Goal: Find contact information: Find contact information

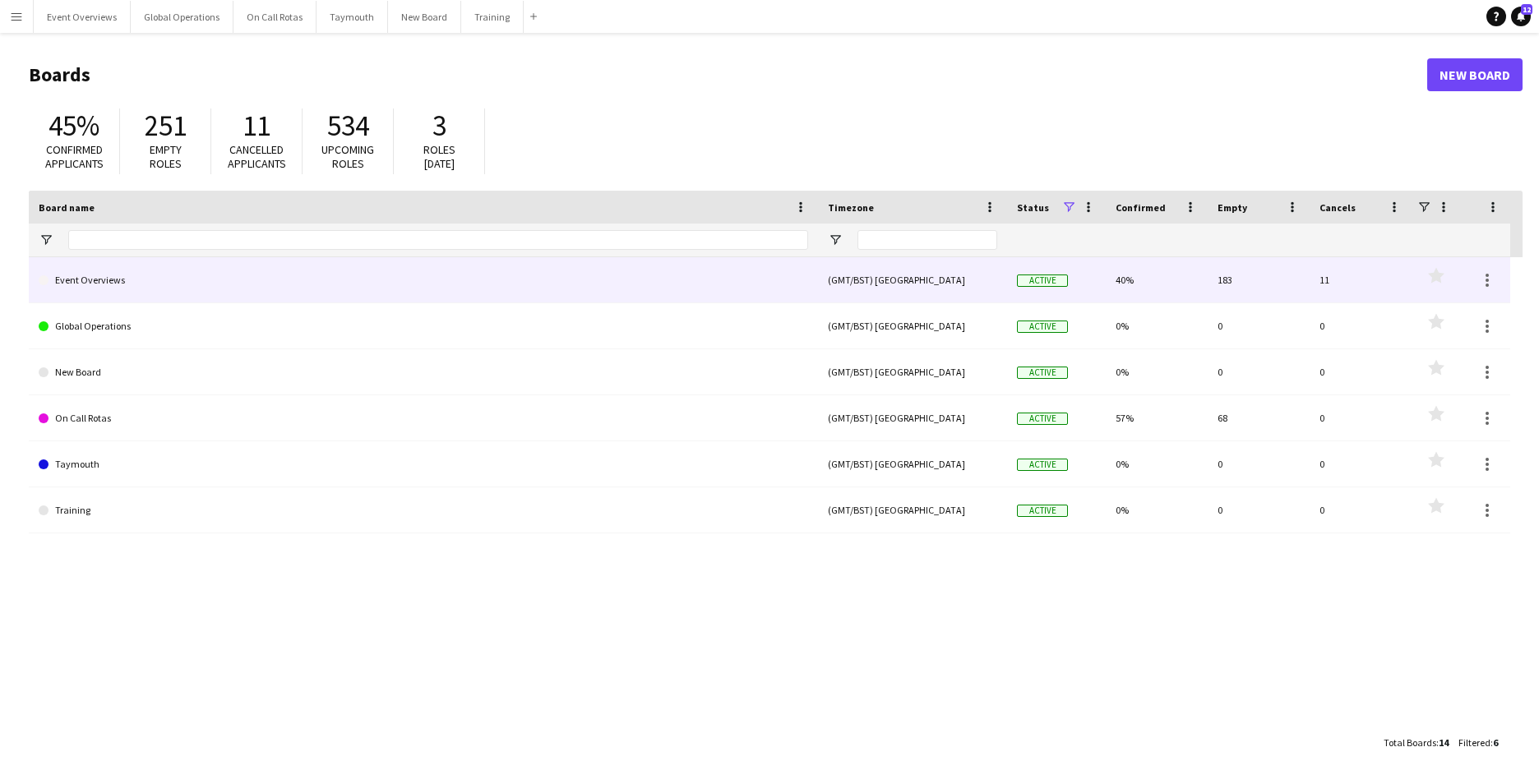
click at [93, 280] on link "Event Overviews" at bounding box center [423, 280] width 770 height 46
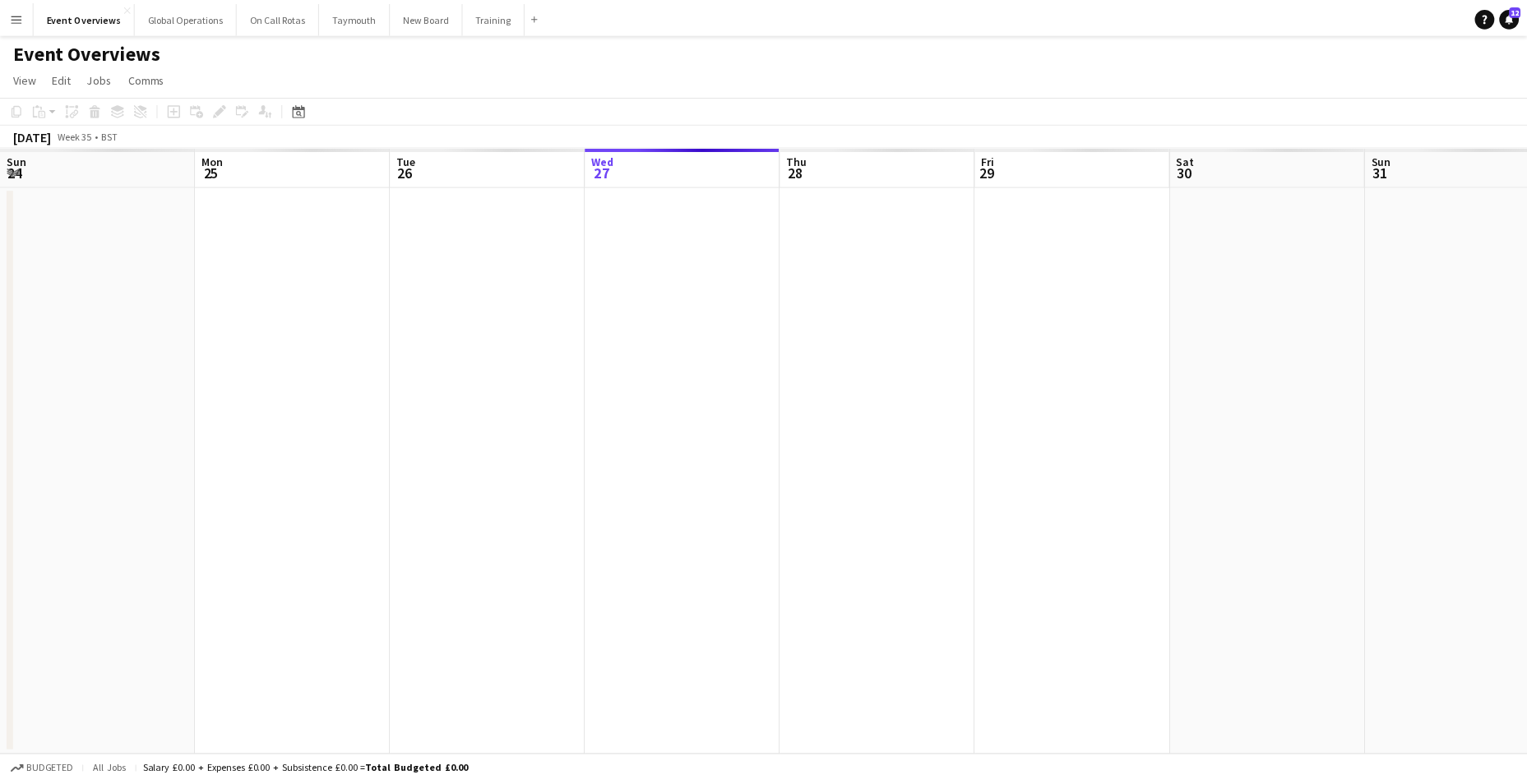
scroll to position [0, 393]
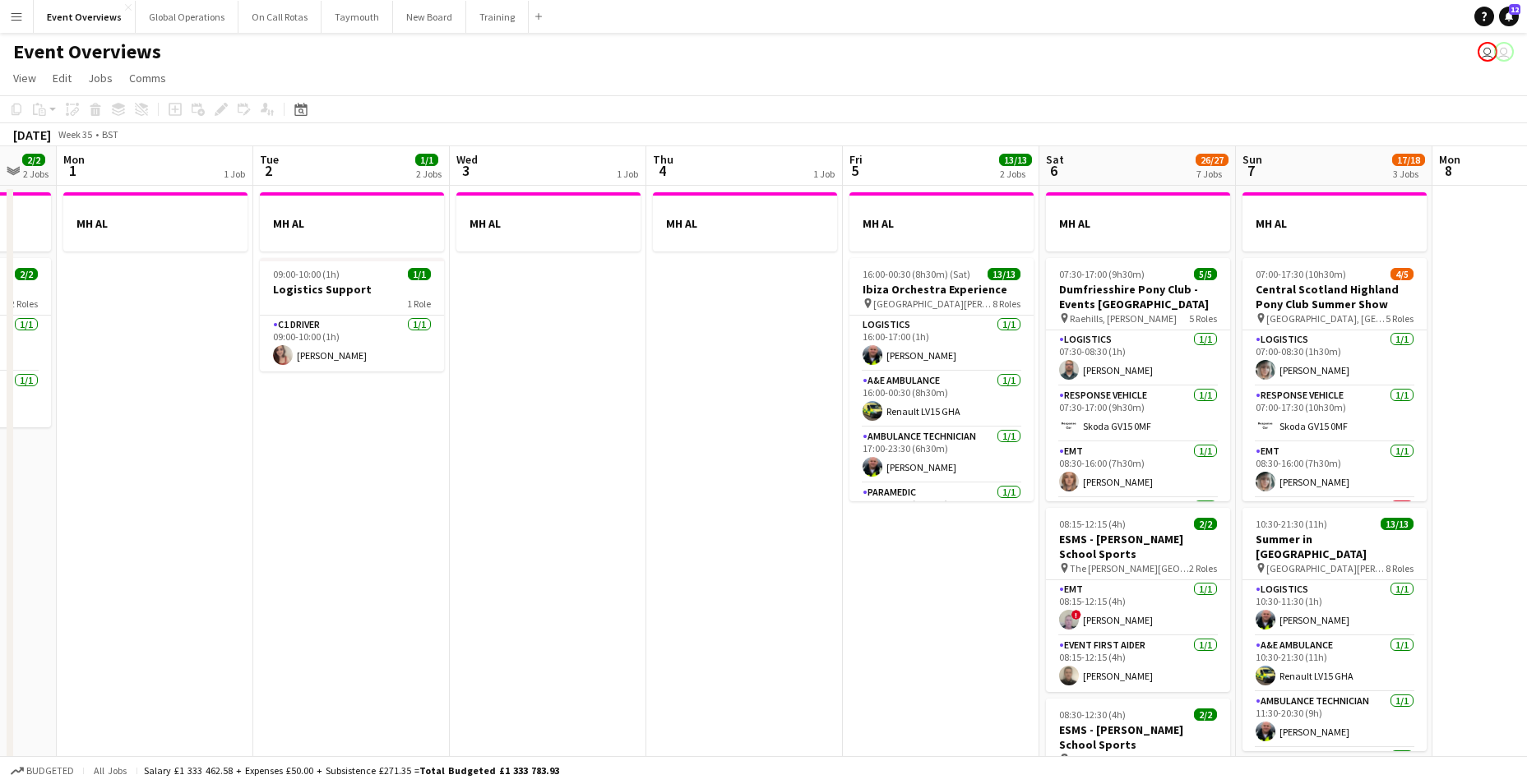
drag, startPoint x: 1142, startPoint y: 611, endPoint x: 255, endPoint y: 619, distance: 887.0
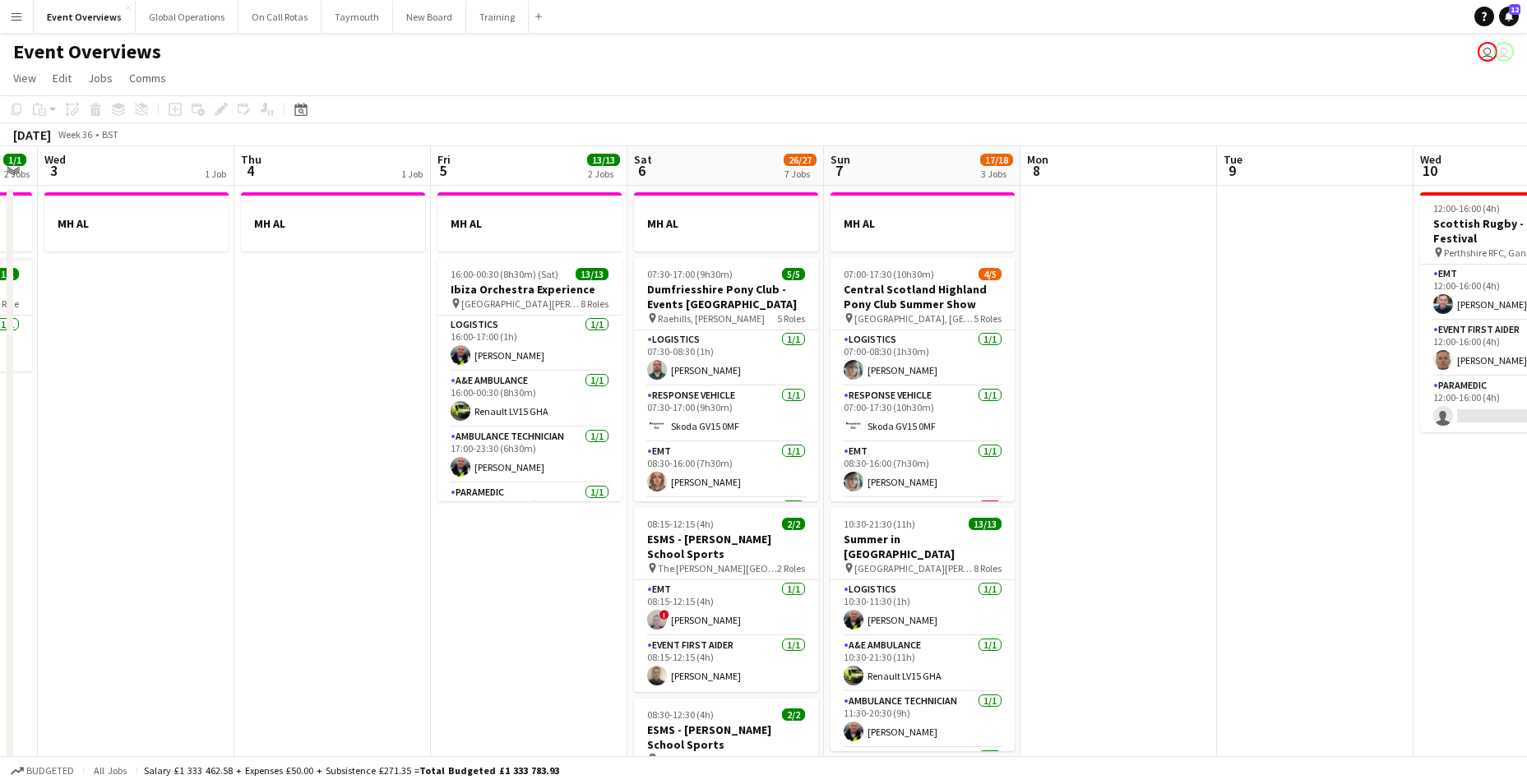
scroll to position [0, 556]
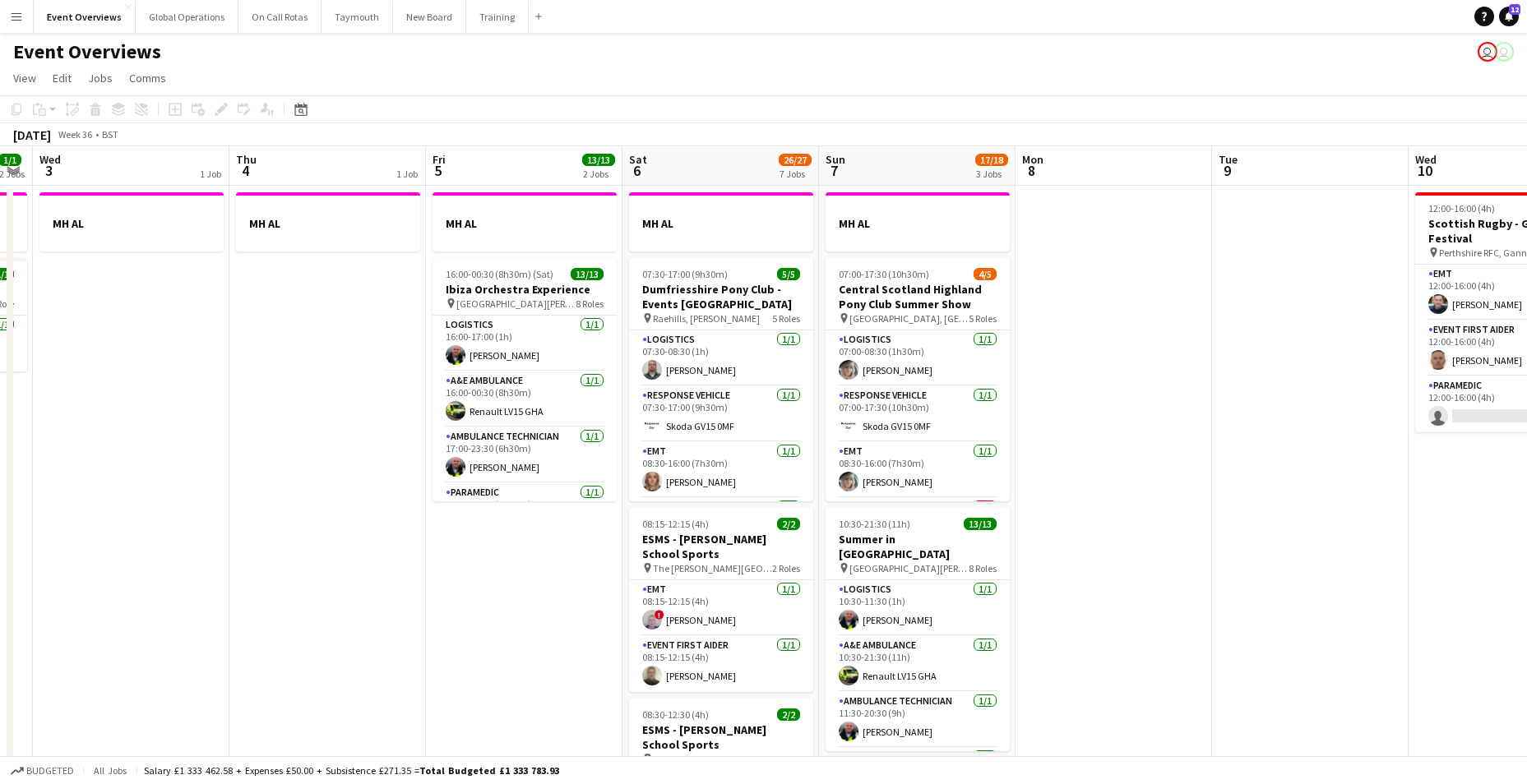
drag, startPoint x: 859, startPoint y: 701, endPoint x: 315, endPoint y: 660, distance: 545.5
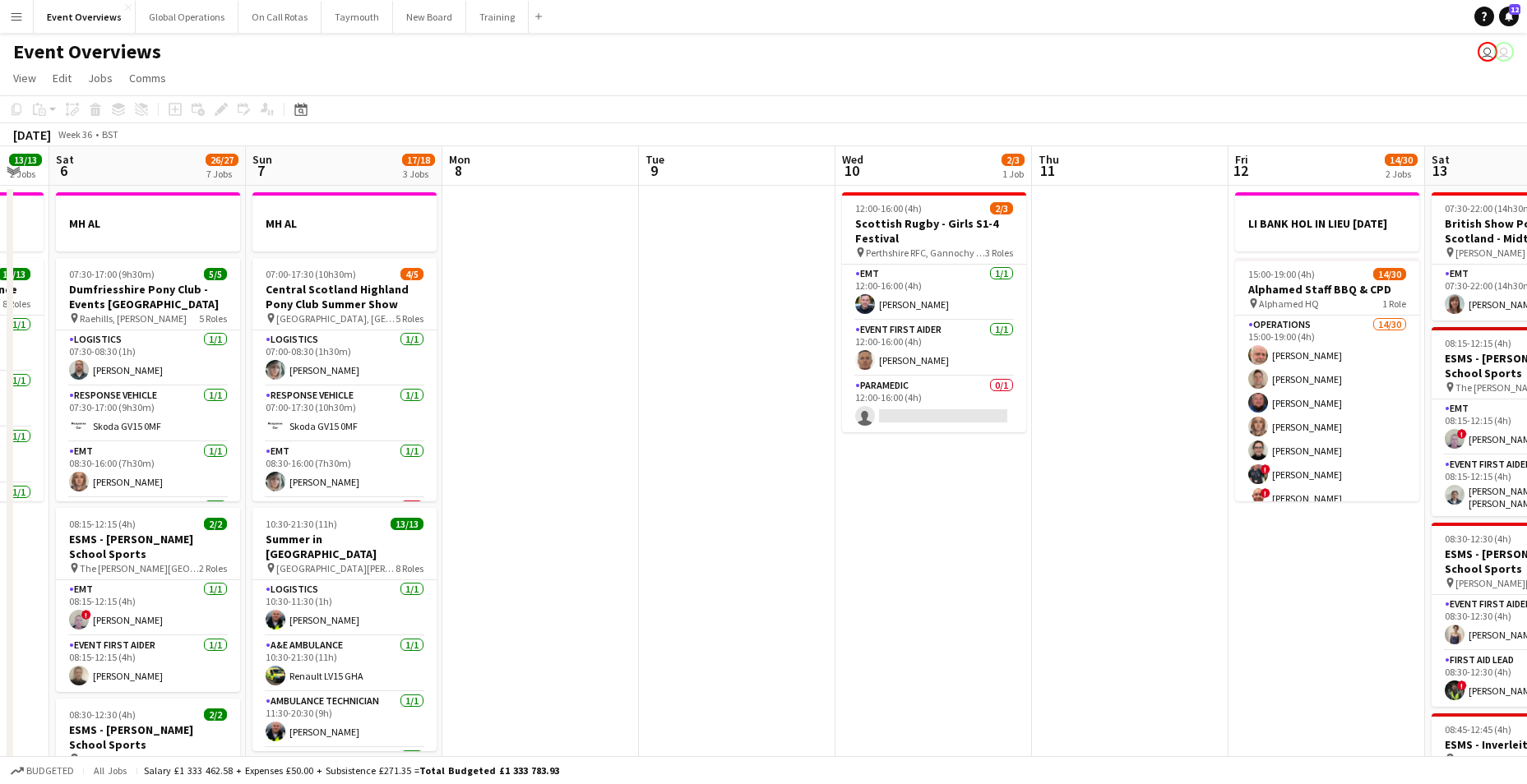
scroll to position [0, 602]
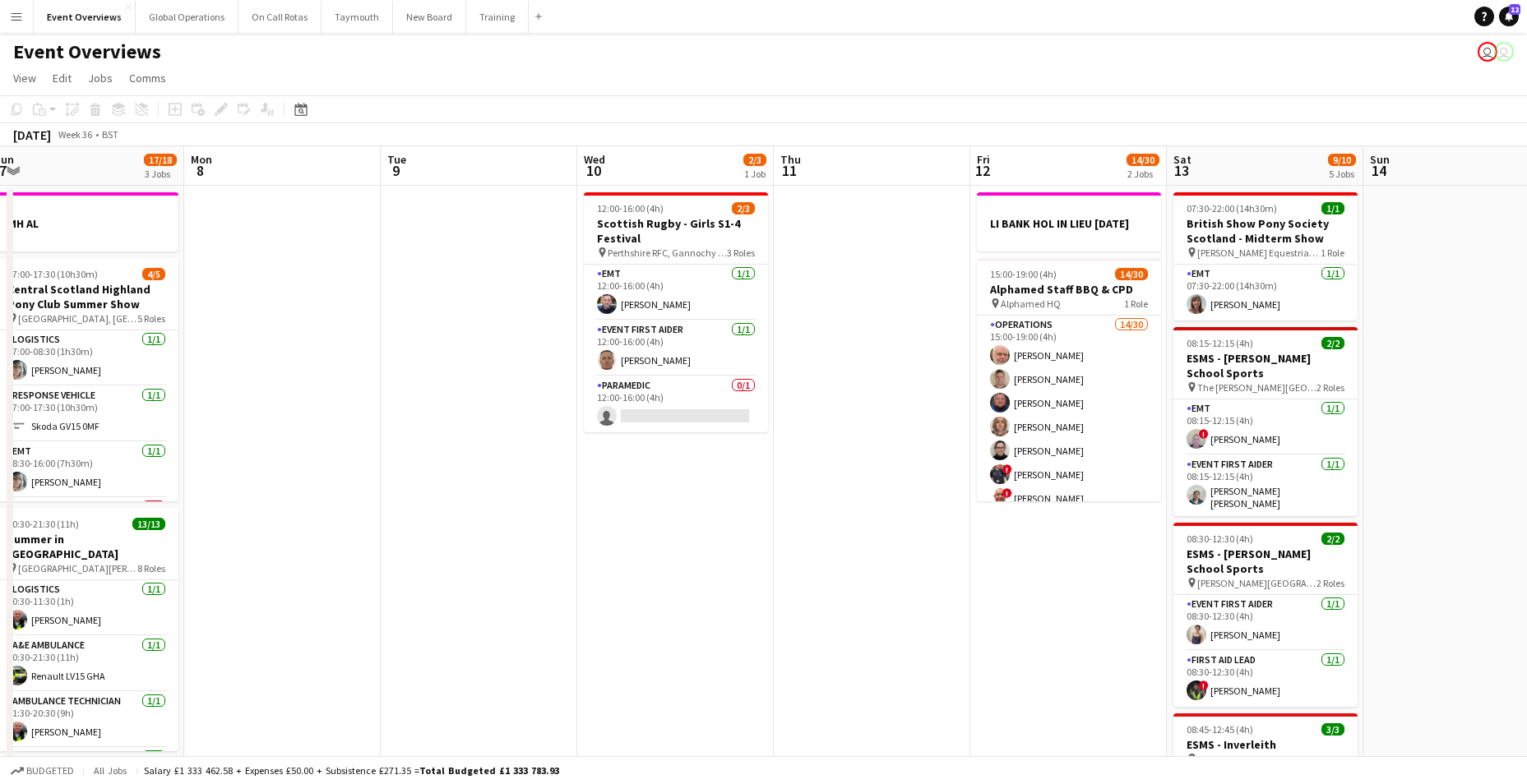
drag, startPoint x: 1414, startPoint y: 577, endPoint x: 583, endPoint y: 587, distance: 831.1
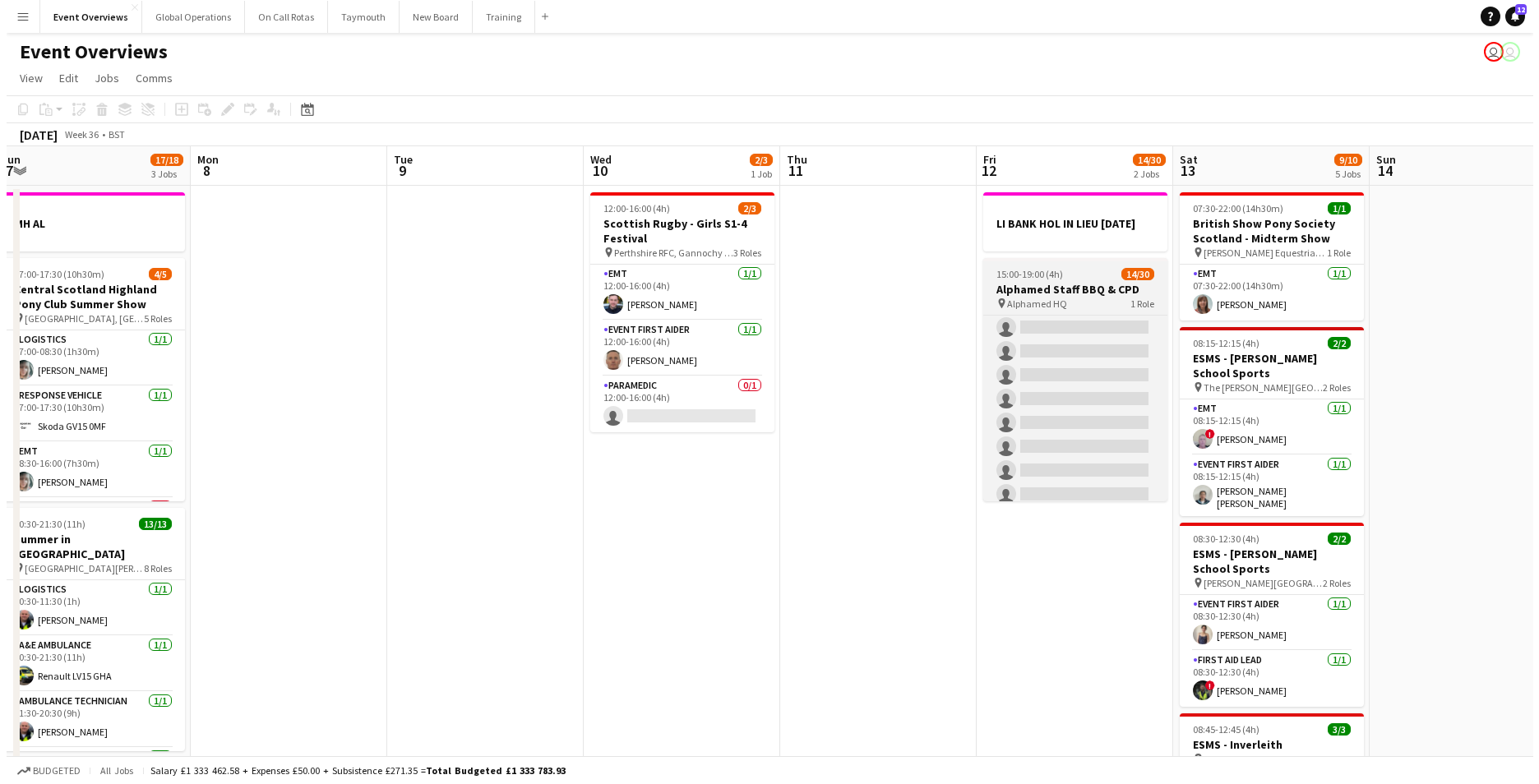
scroll to position [562, 0]
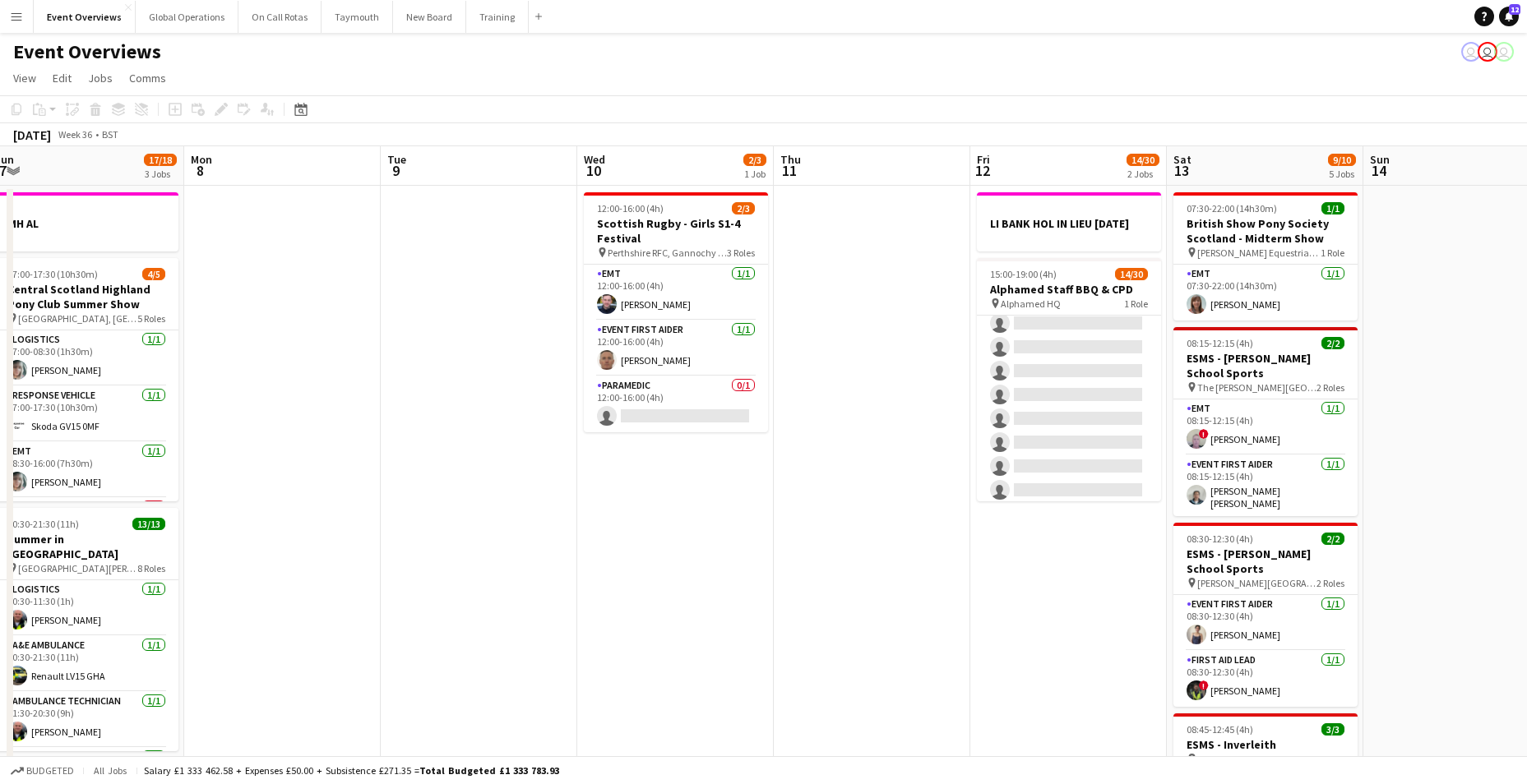
click at [16, 21] on app-icon "Menu" at bounding box center [16, 16] width 13 height 13
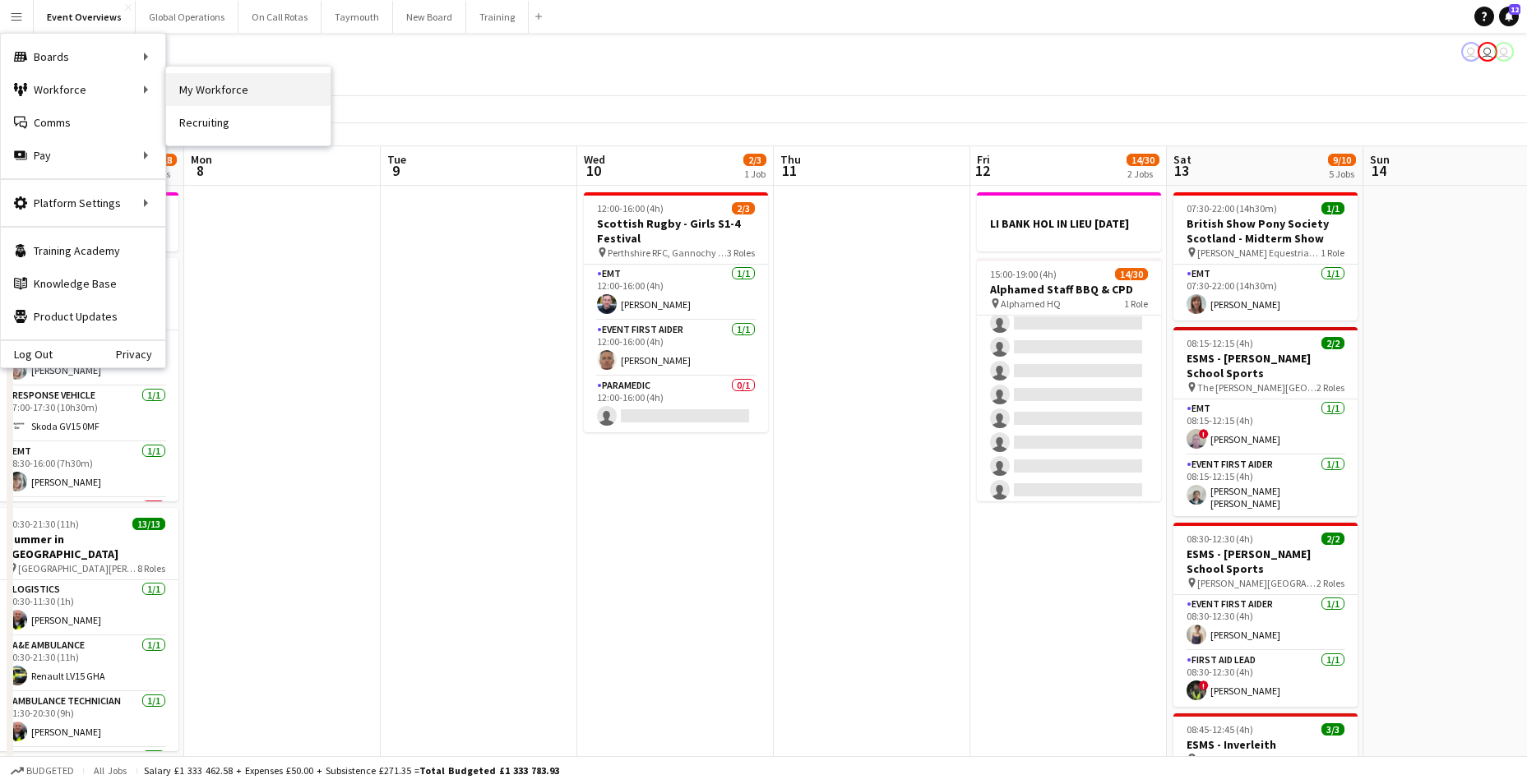
click at [188, 94] on link "My Workforce" at bounding box center [249, 90] width 165 height 33
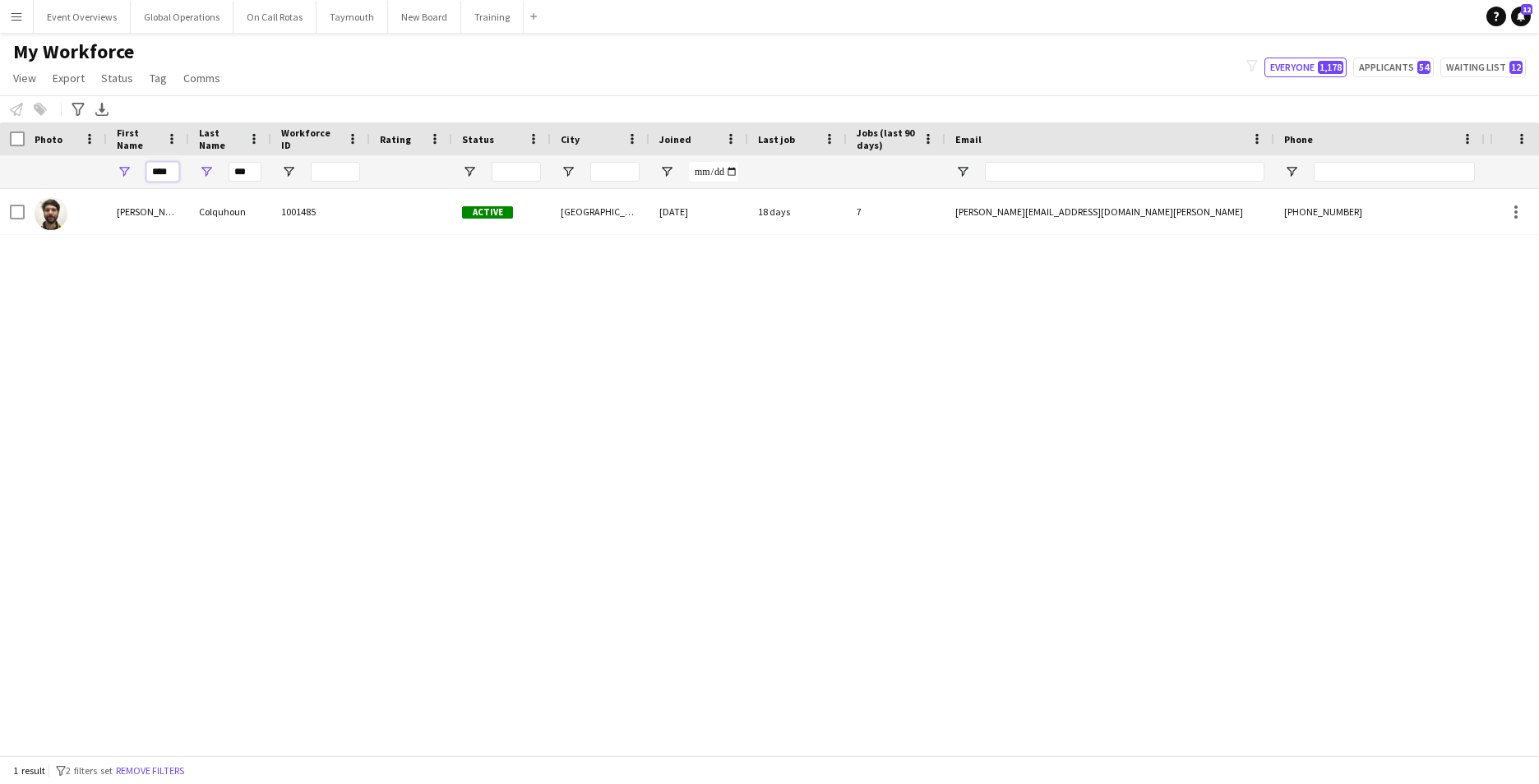
click at [171, 174] on input "****" at bounding box center [163, 172] width 33 height 20
type input "*"
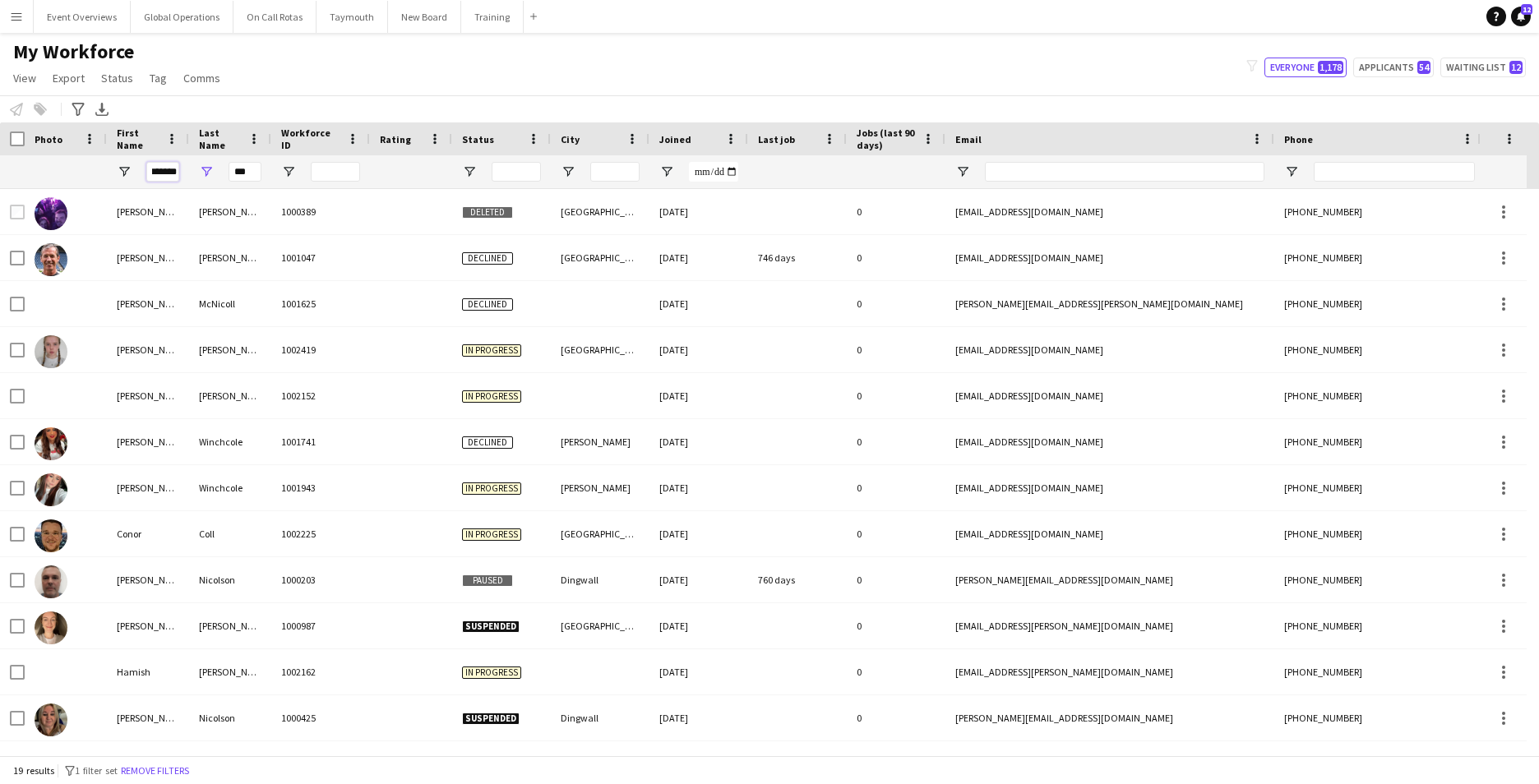
scroll to position [0, 8]
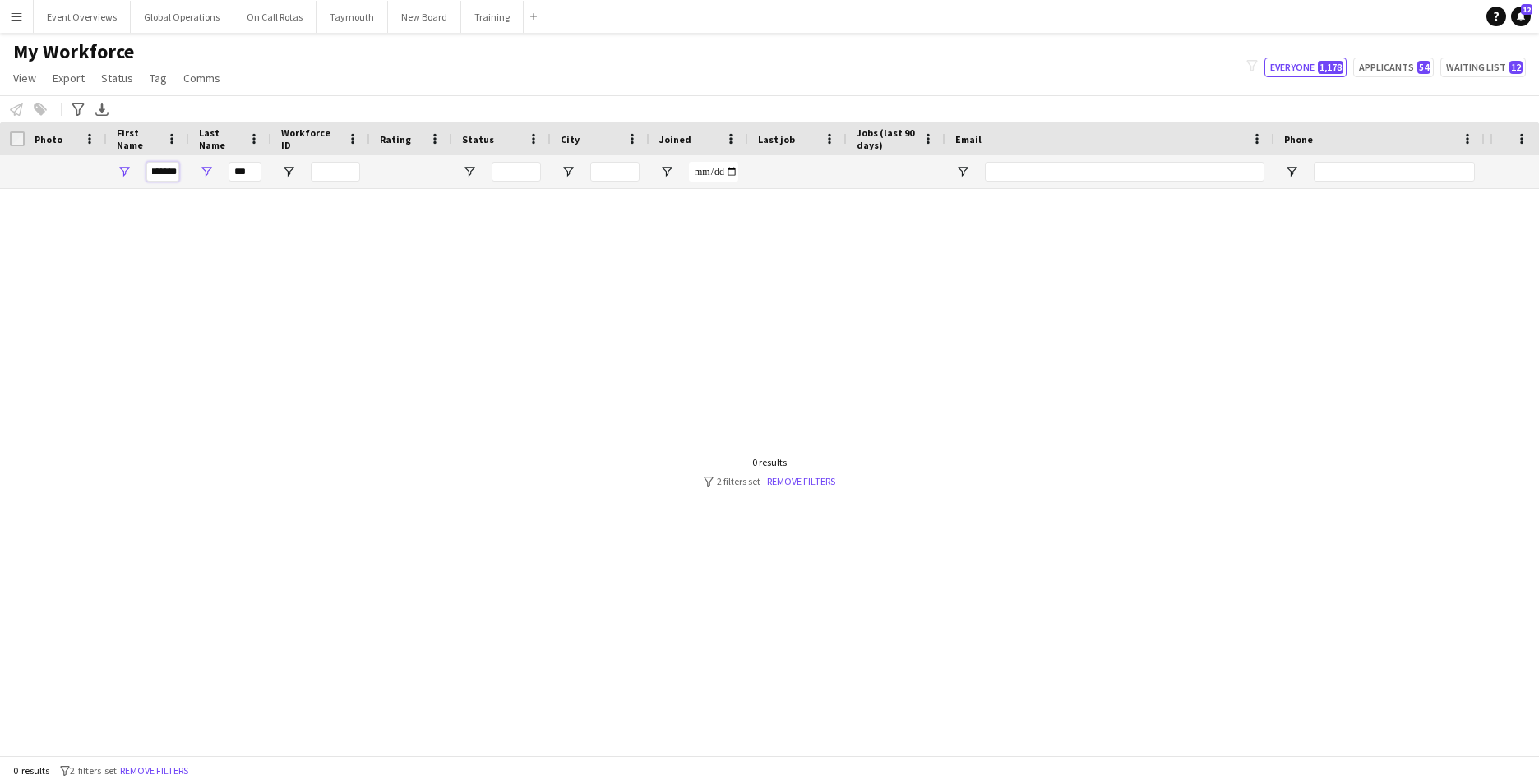
type input "*******"
click at [251, 173] on input "***" at bounding box center [245, 172] width 33 height 20
type input "*"
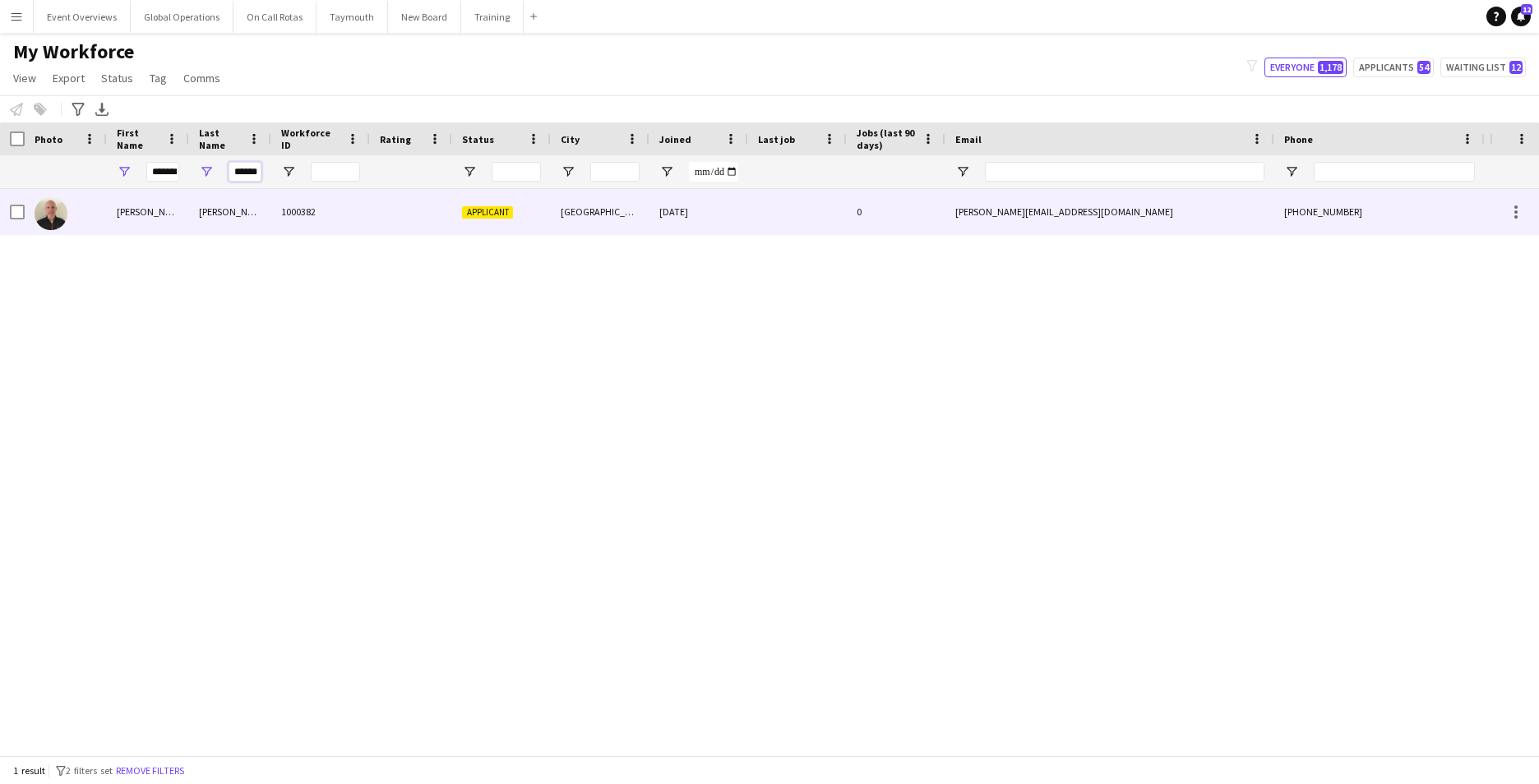
type input "******"
click at [133, 216] on div "[PERSON_NAME]" at bounding box center [148, 211] width 82 height 45
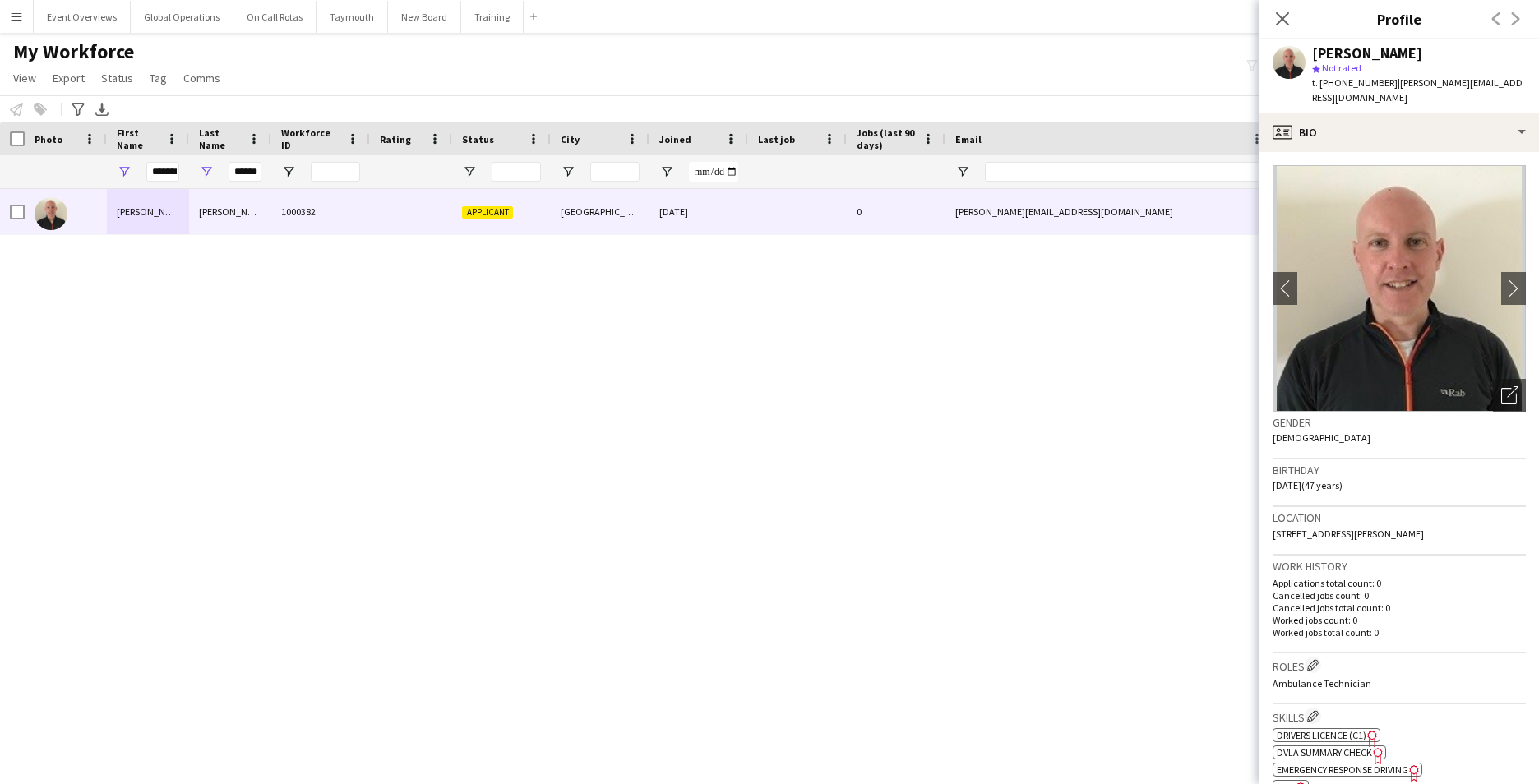
drag, startPoint x: 1395, startPoint y: 86, endPoint x: 1507, endPoint y: 97, distance: 112.5
click at [1507, 97] on div "t. [PHONE_NUMBER] | [PERSON_NAME][EMAIL_ADDRESS][DOMAIN_NAME]" at bounding box center [1419, 91] width 214 height 29
drag, startPoint x: 1507, startPoint y: 97, endPoint x: 1409, endPoint y: 99, distance: 98.0
click at [1409, 99] on div "t. [PHONE_NUMBER] | [PERSON_NAME][EMAIL_ADDRESS][DOMAIN_NAME]" at bounding box center [1419, 91] width 214 height 29
drag, startPoint x: 1395, startPoint y: 83, endPoint x: 1415, endPoint y: 103, distance: 28.3
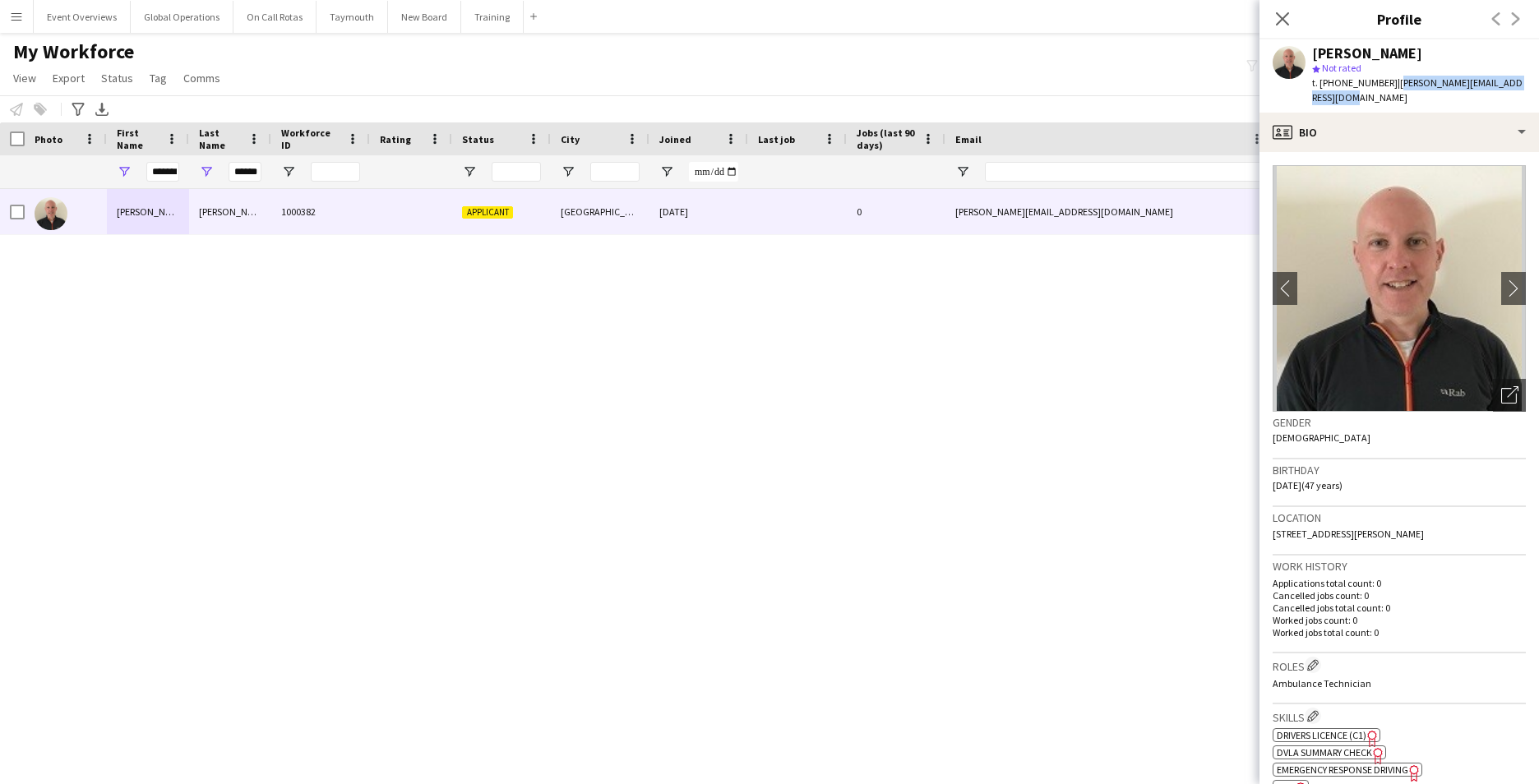
click at [1415, 103] on div "t. [PHONE_NUMBER] | [PERSON_NAME][EMAIL_ADDRESS][DOMAIN_NAME]" at bounding box center [1419, 91] width 214 height 29
drag, startPoint x: 1415, startPoint y: 103, endPoint x: 1401, endPoint y: 83, distance: 24.4
copy span "[PERSON_NAME][EMAIL_ADDRESS][DOMAIN_NAME]"
